Goal: Task Accomplishment & Management: Complete application form

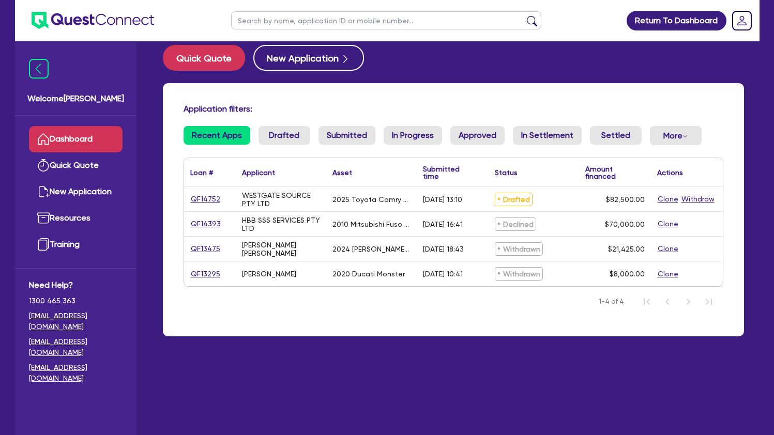
scroll to position [16, 0]
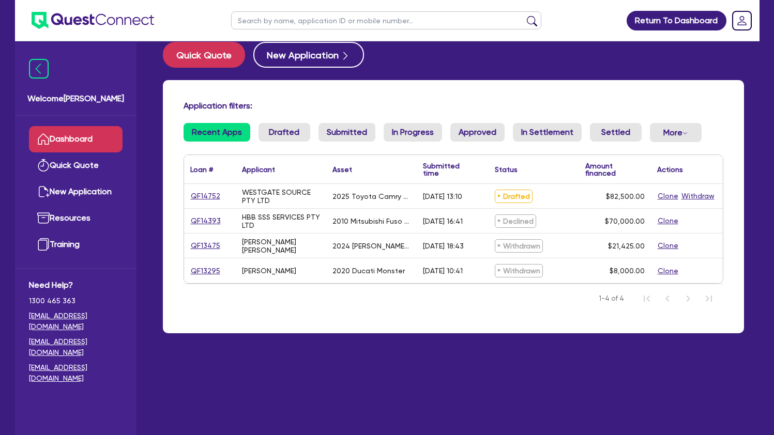
click at [207, 197] on link "QF14752" at bounding box center [205, 196] width 30 height 12
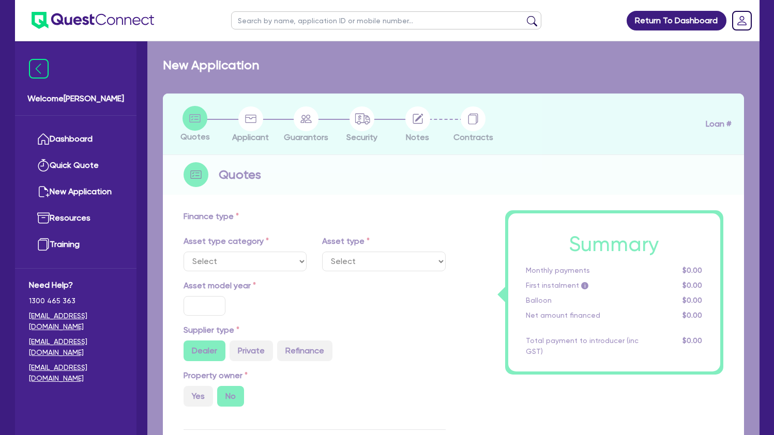
select select "CARS_AND_LIGHT_TRUCKS"
type input "2025"
radio input "true"
type input "82,500"
type input "30"
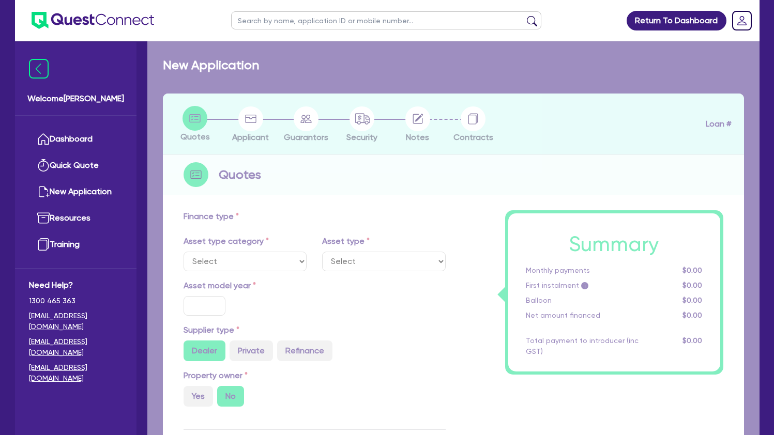
type input "24,750"
type input "6"
type input "4,950"
type input "17.95"
type input "1,100"
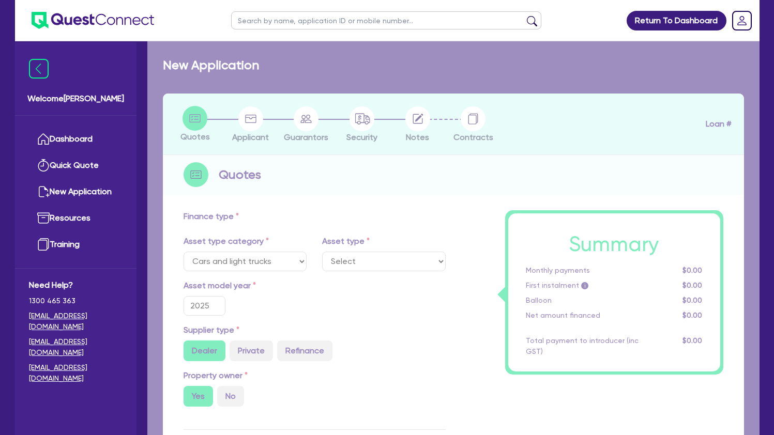
select select "PASSENGER_VEHICLES"
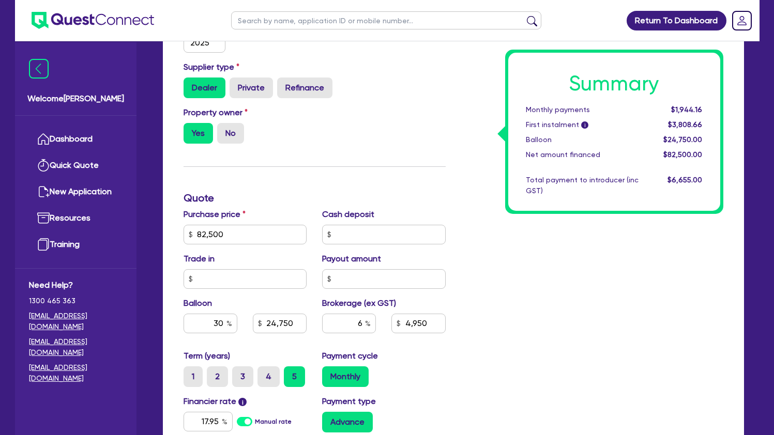
scroll to position [305, 0]
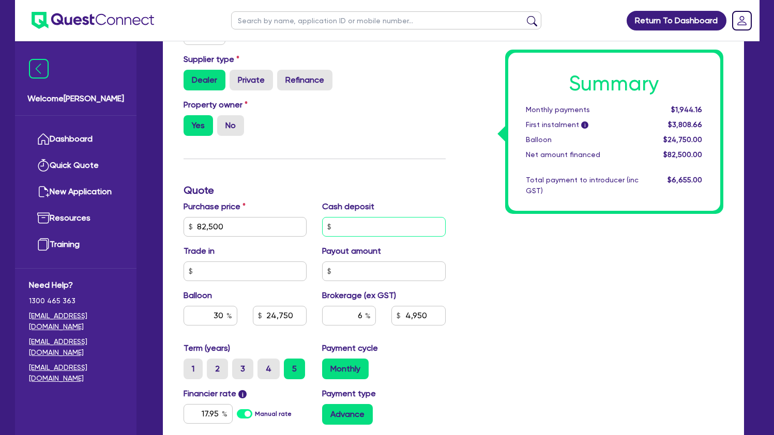
click at [368, 217] on input "text" at bounding box center [384, 227] width 124 height 20
type input "4,500"
type input "82,500"
type input "24,750"
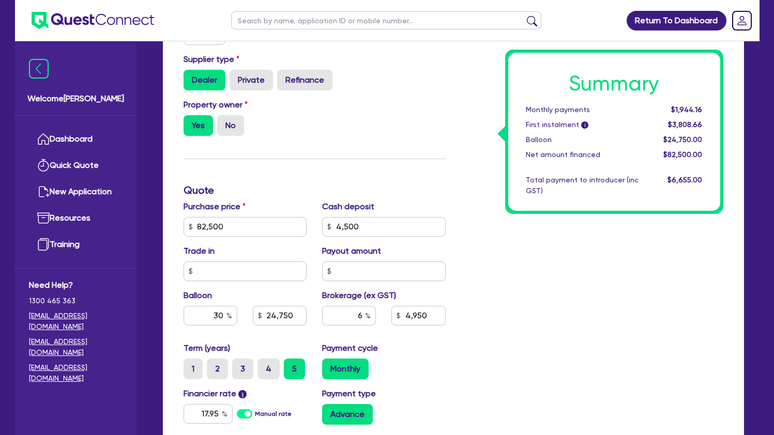
type input "4,950"
type input "1,100"
click at [497, 290] on div "Summary Monthly payments $1,944.16 First instalment i $3,808.66 Balloon $24,750…" at bounding box center [592, 221] width 278 height 604
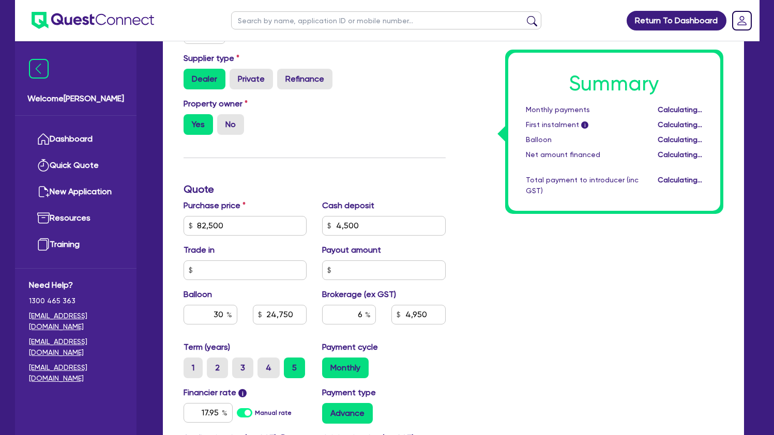
scroll to position [328, 0]
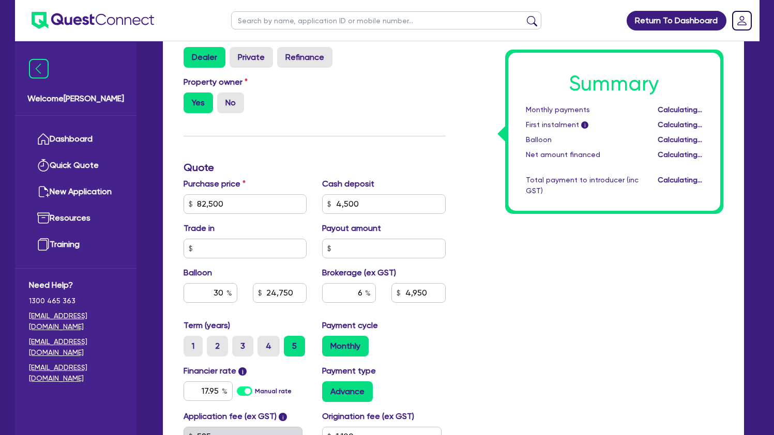
type input "82,500"
type input "24,750"
type input "4,680"
type input "1,100"
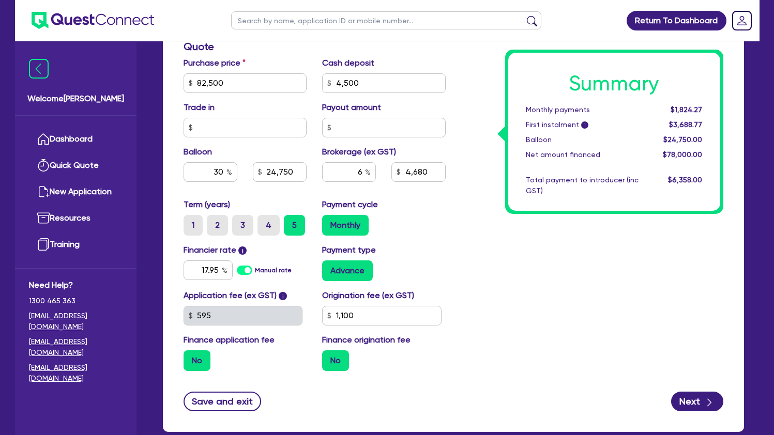
scroll to position [450, 0]
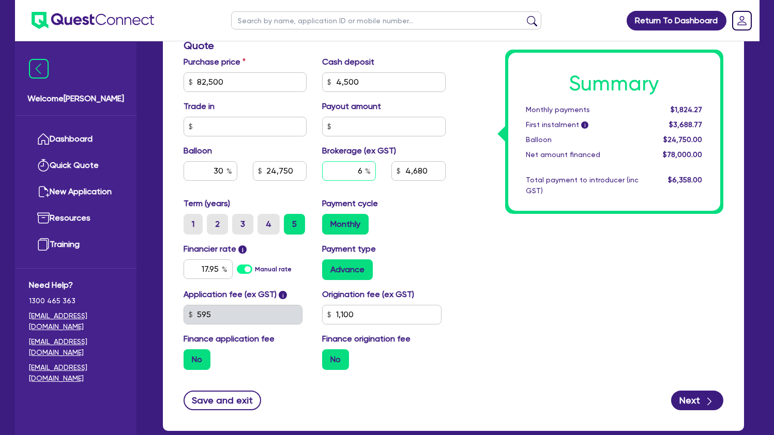
click at [361, 163] on input "6" at bounding box center [349, 171] width 54 height 20
type input "4"
type input "82,500"
type input "24,750"
type input "4,680"
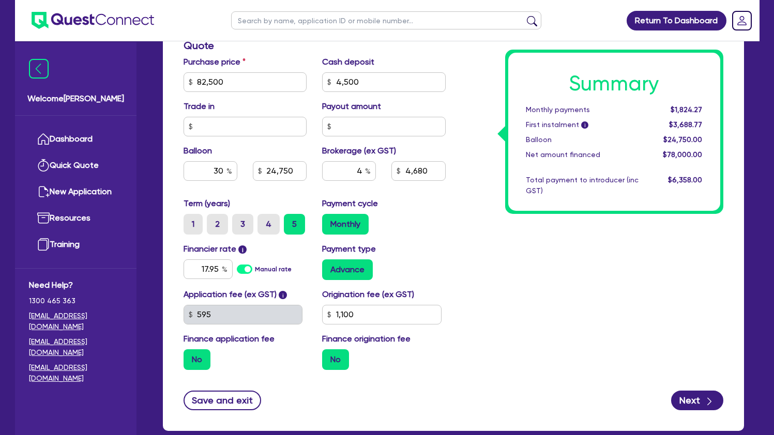
type input "1,100"
click at [413, 197] on div "Payment cycle Monthly" at bounding box center [383, 215] width 139 height 37
type input "82,500"
type input "24,750"
type input "3,120"
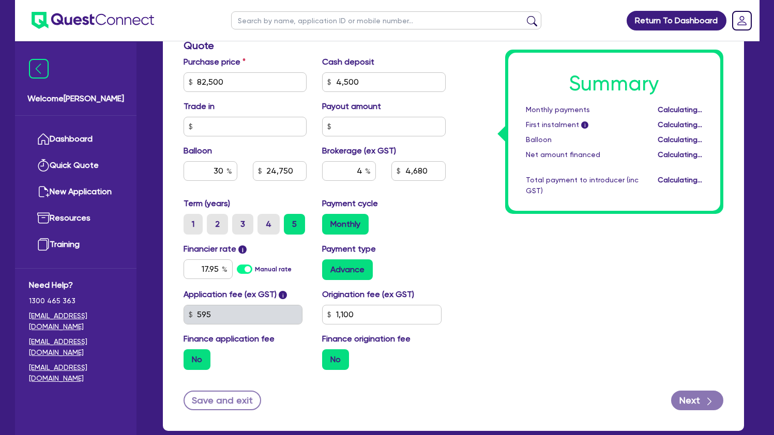
type input "1,100"
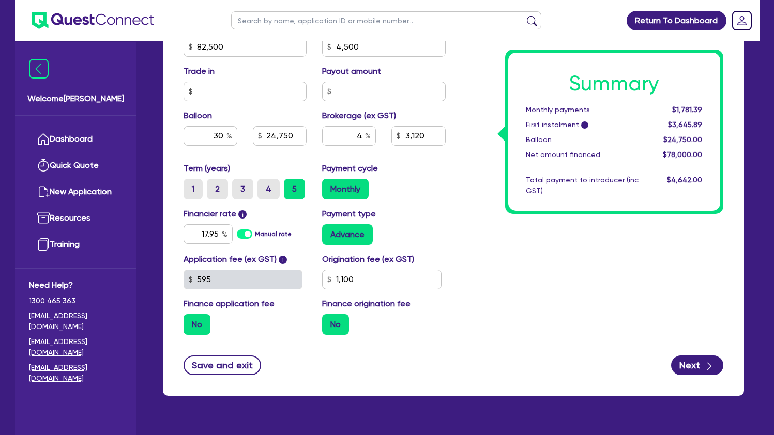
scroll to position [485, 0]
click at [684, 356] on button "Next" at bounding box center [697, 366] width 52 height 20
type input "82,500"
type input "24,750"
type input "3,120"
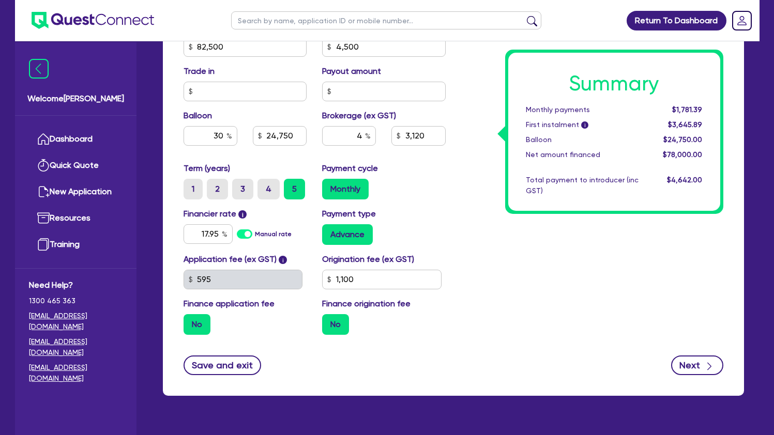
type input "1,100"
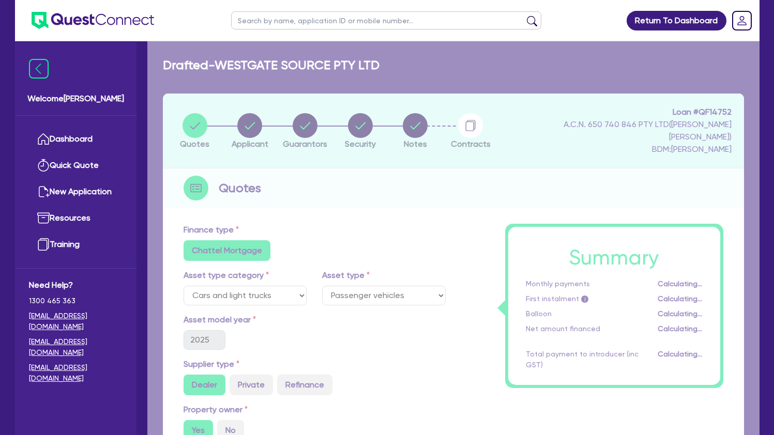
select select "COMPANY"
select select "RENTAL_REAL_ESTATE"
select select "MOTOR_VEHICLES"
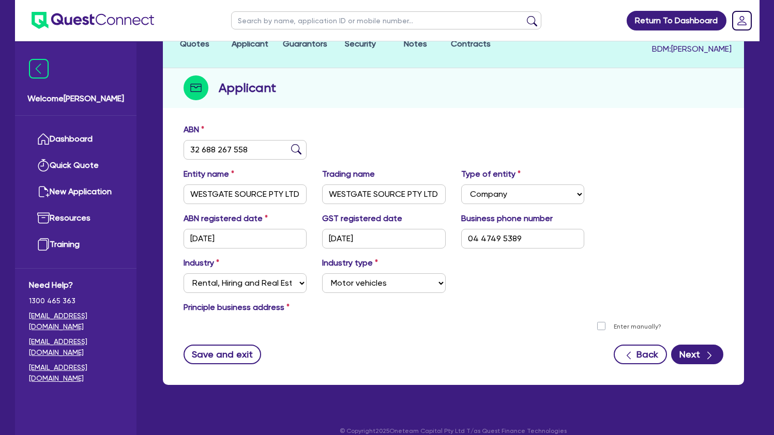
scroll to position [100, 0]
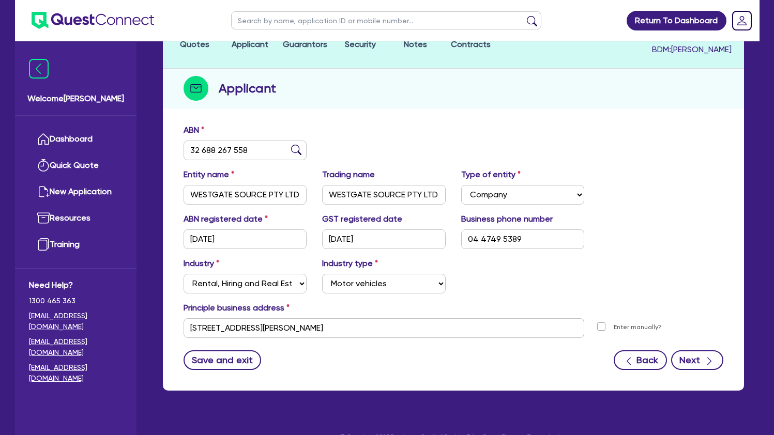
click at [691, 350] on button "Next" at bounding box center [697, 360] width 52 height 20
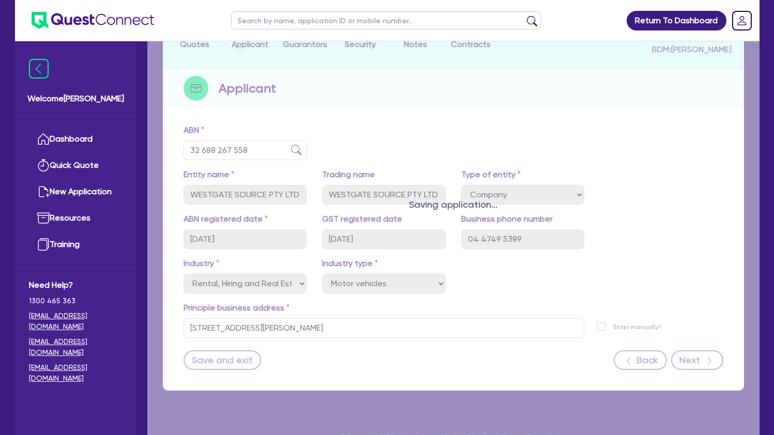
select select "MR"
select select "VIC"
select select "SINGLE"
select select "CASH"
select select "PROPERTY"
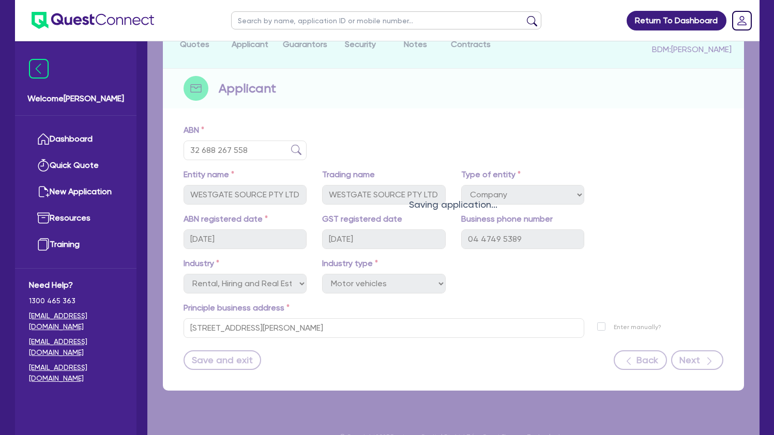
select select "VEHICLE"
select select "MORTGAGE"
select select "VEHICLE_LOAN"
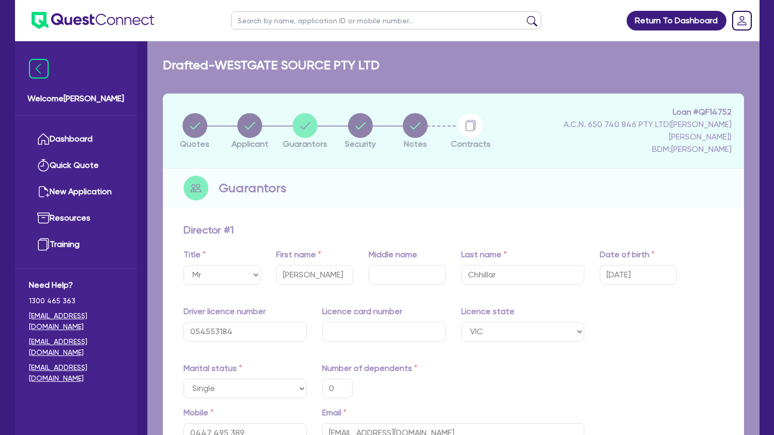
type input "0"
type input "0447 495 389"
type input "13,000"
type input "950,000"
type input "110,000"
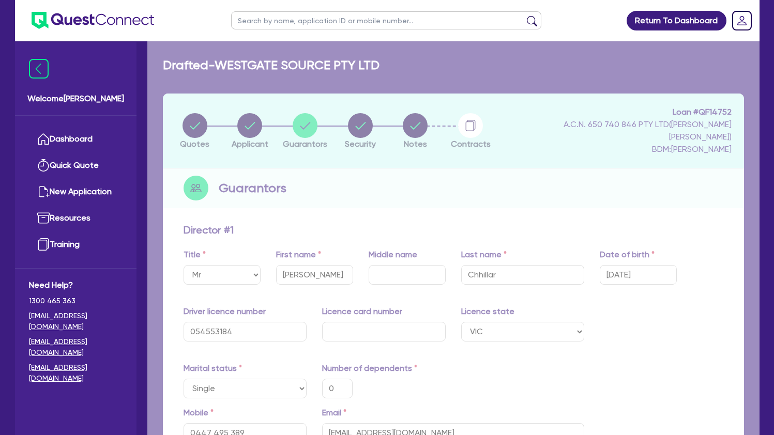
type input "512,000"
type input "2,900"
type input "36,000"
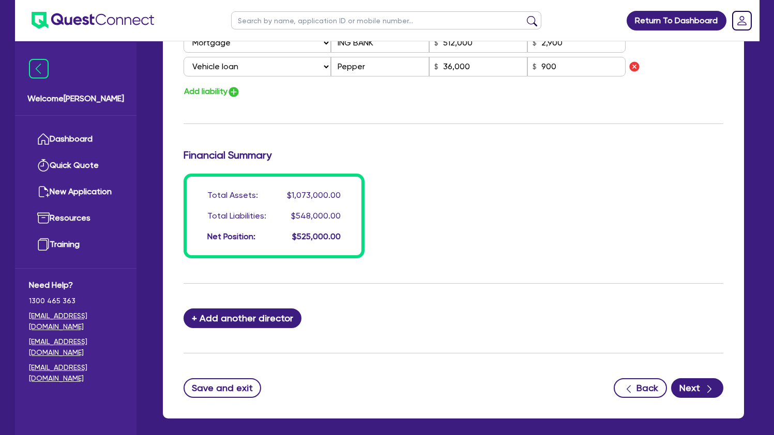
scroll to position [809, 0]
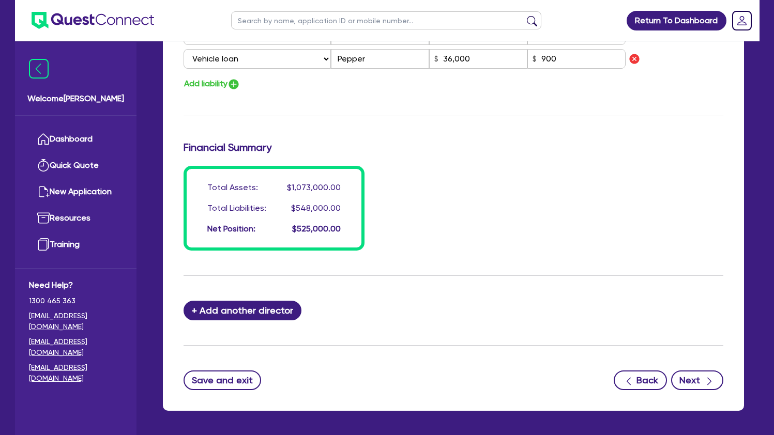
click at [695, 372] on button "Next" at bounding box center [697, 381] width 52 height 20
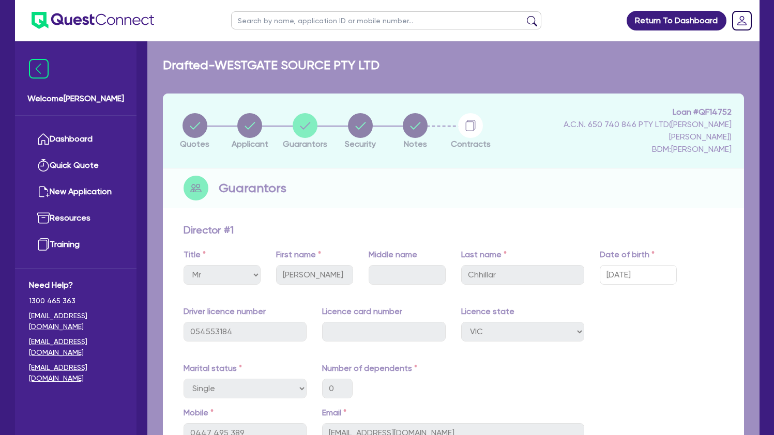
select select "CARS_AND_LIGHT_TRUCKS"
select select "PASSENGER_VEHICLES"
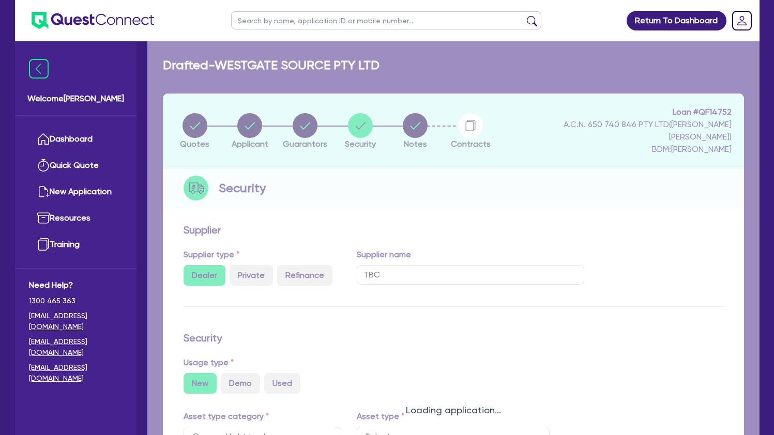
select select "PASSENGER_VEHICLES"
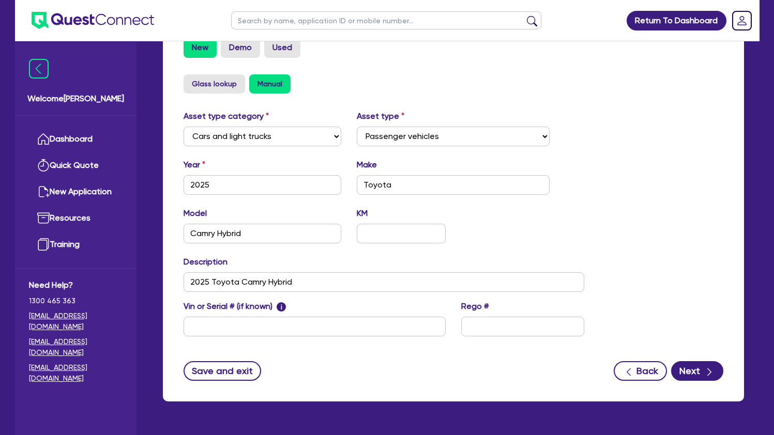
scroll to position [340, 0]
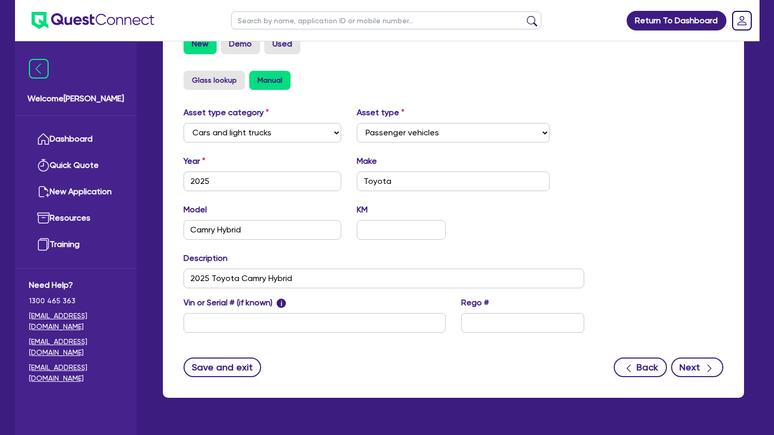
click at [699, 360] on button "Next" at bounding box center [697, 368] width 52 height 20
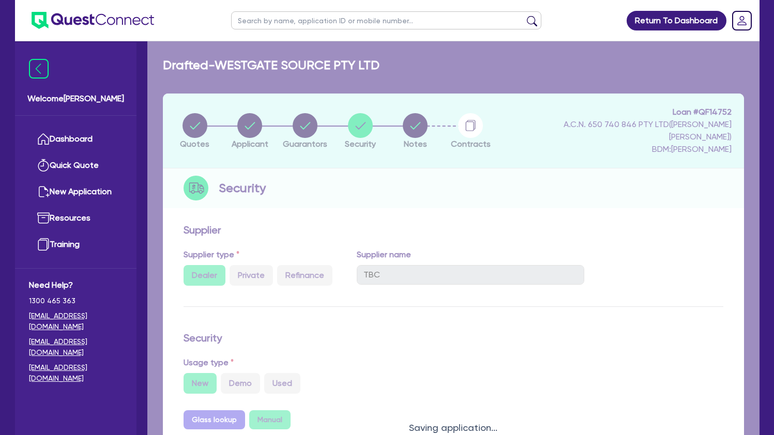
select select "Quest Finance - Own Book"
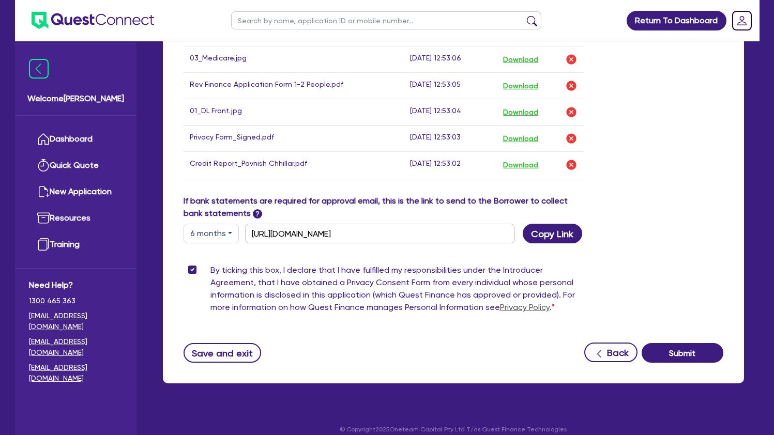
scroll to position [657, 0]
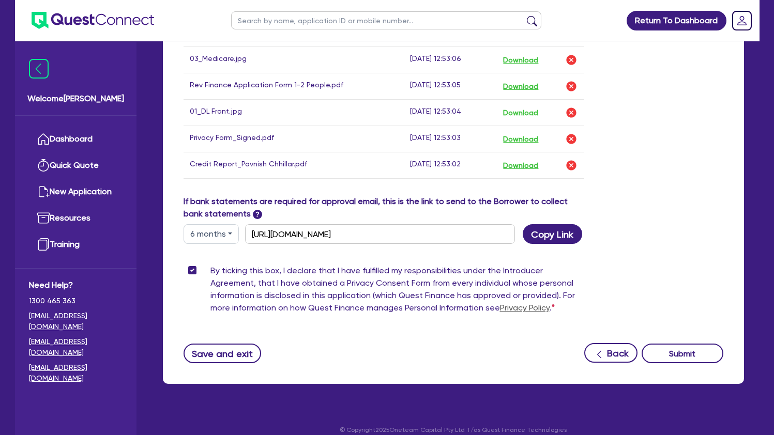
click at [700, 344] on button "Submit" at bounding box center [682, 354] width 82 height 20
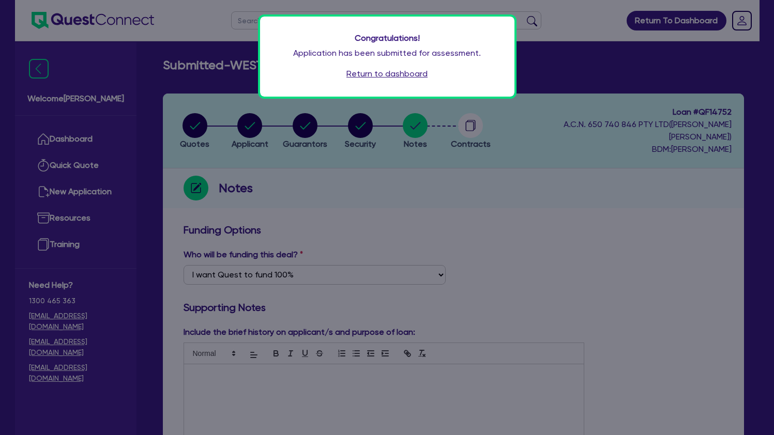
scroll to position [0, 0]
click at [554, 134] on div "Congratulations! Application has been submitted for assessment. Return to dashb…" at bounding box center [387, 217] width 774 height 435
